Goal: Task Accomplishment & Management: Complete application form

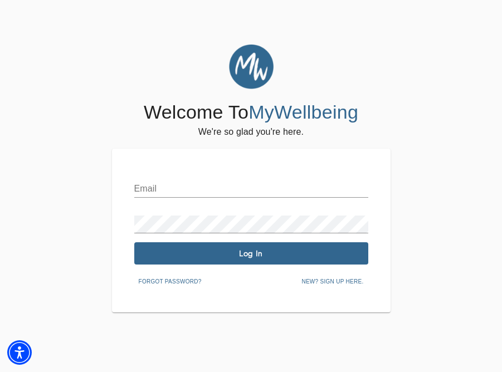
click at [192, 200] on div "Email Password Log In Forgot password? New? Sign up here." at bounding box center [251, 230] width 234 height 119
click at [190, 196] on input "text" at bounding box center [251, 189] width 234 height 18
type input "[EMAIL_ADDRESS][PERSON_NAME][DOMAIN_NAME]"
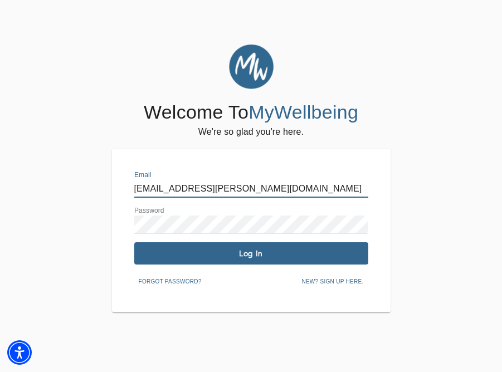
click at [237, 248] on span "Log In" at bounding box center [251, 253] width 225 height 11
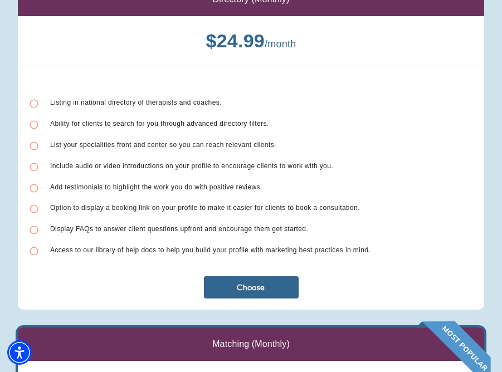
scroll to position [129, 0]
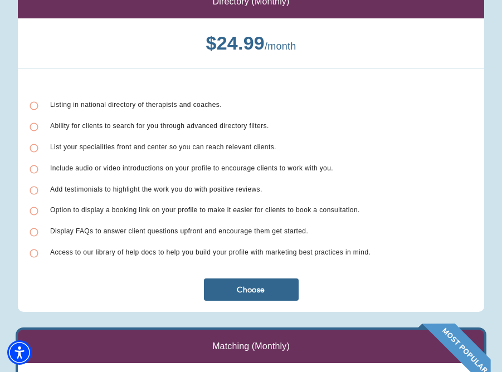
click at [35, 103] on icon at bounding box center [34, 106] width 10 height 10
click at [259, 289] on span "Choose" at bounding box center [251, 290] width 86 height 11
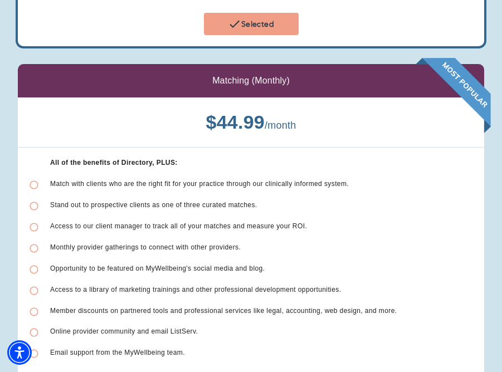
scroll to position [0, 0]
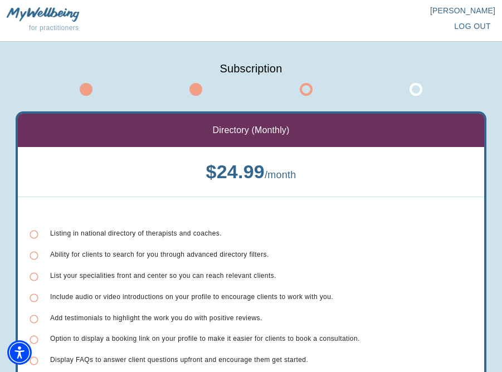
click at [414, 92] on span at bounding box center [415, 89] width 13 height 13
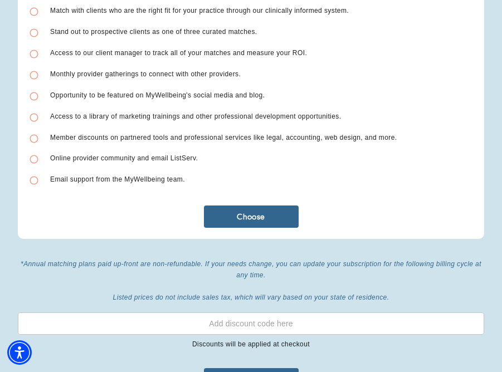
scroll to position [634, 0]
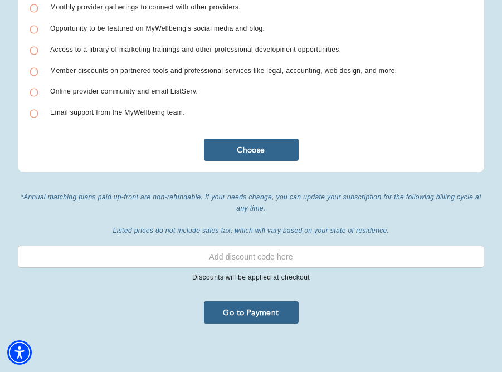
click at [266, 301] on button "Go to Payment" at bounding box center [251, 312] width 95 height 22
